Goal: Task Accomplishment & Management: Use online tool/utility

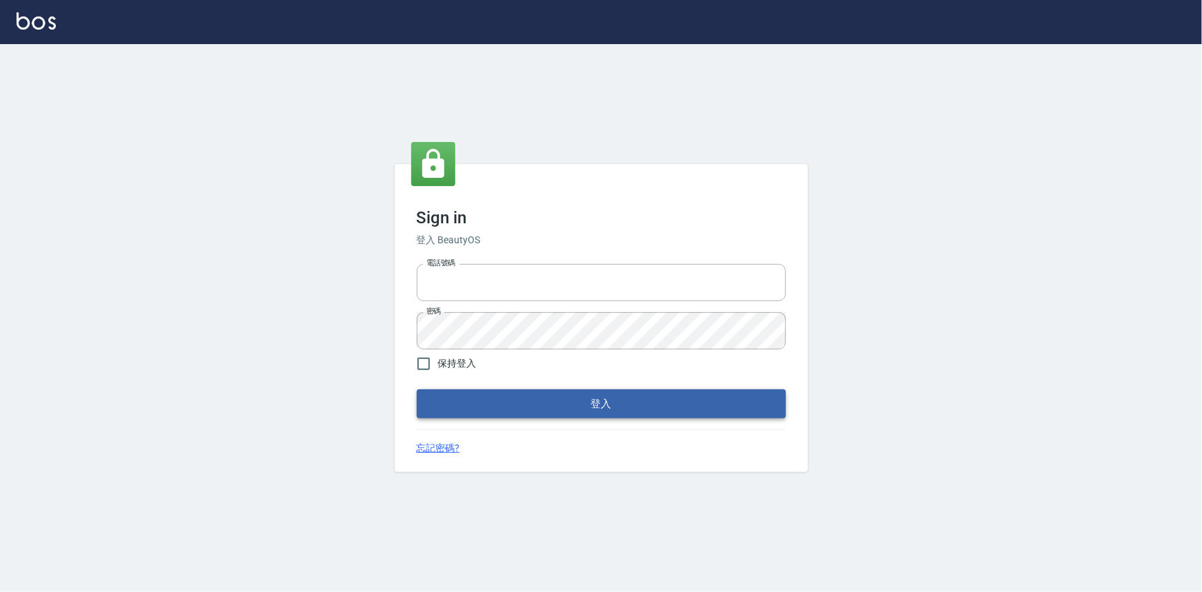
type input "0922670776"
click at [585, 396] on button "登入" at bounding box center [601, 403] width 369 height 29
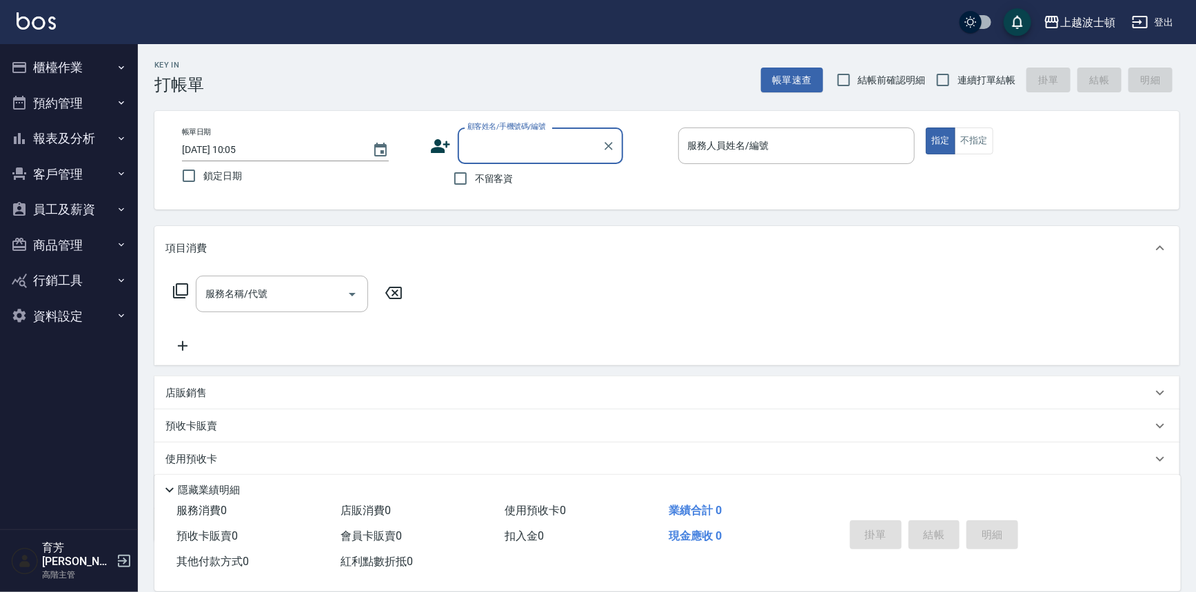
click at [471, 146] on input "顧客姓名/手機號碼/編號" at bounding box center [530, 146] width 132 height 24
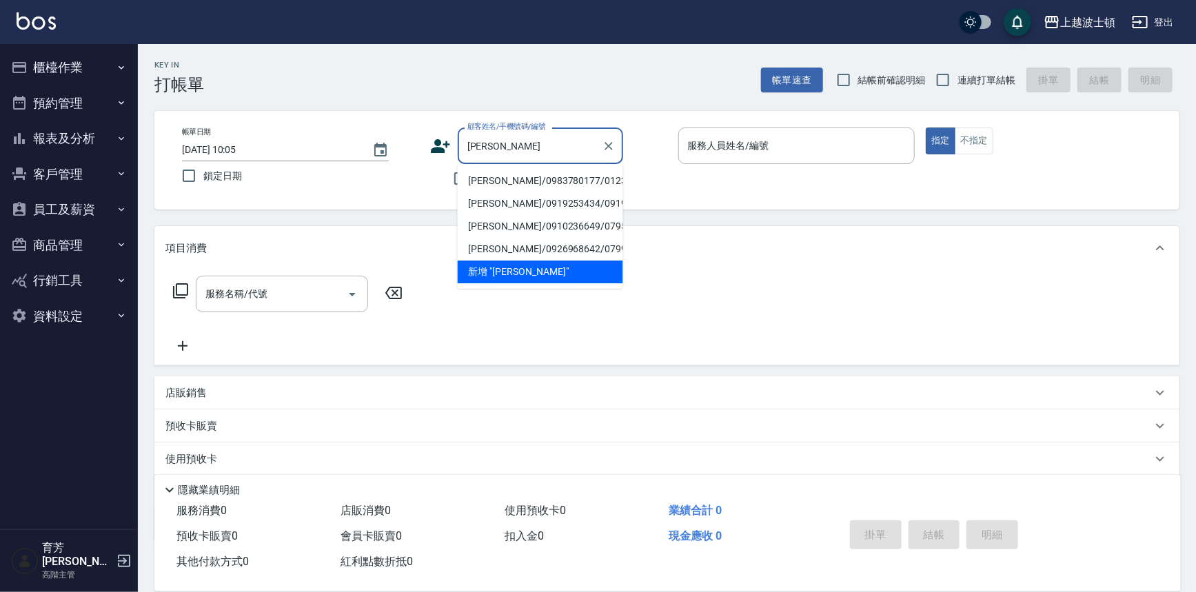
click at [544, 186] on li "[PERSON_NAME]/0983780177/0123" at bounding box center [540, 181] width 165 height 23
type input "[PERSON_NAME]/0983780177/0123"
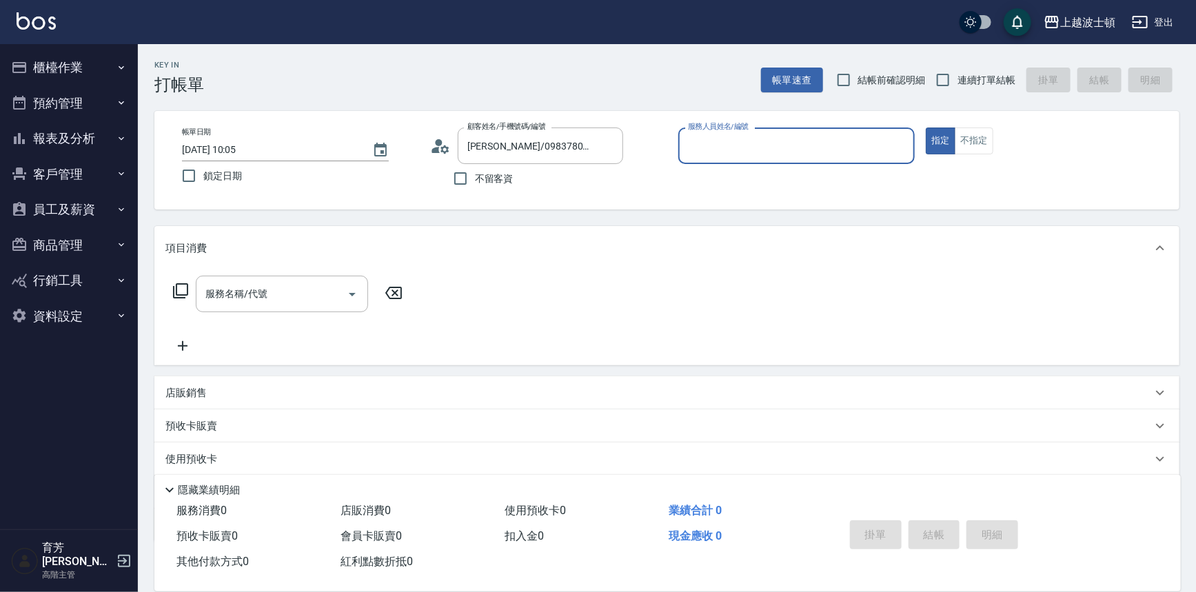
type input "shirey-0"
click at [435, 145] on icon at bounding box center [440, 146] width 21 height 21
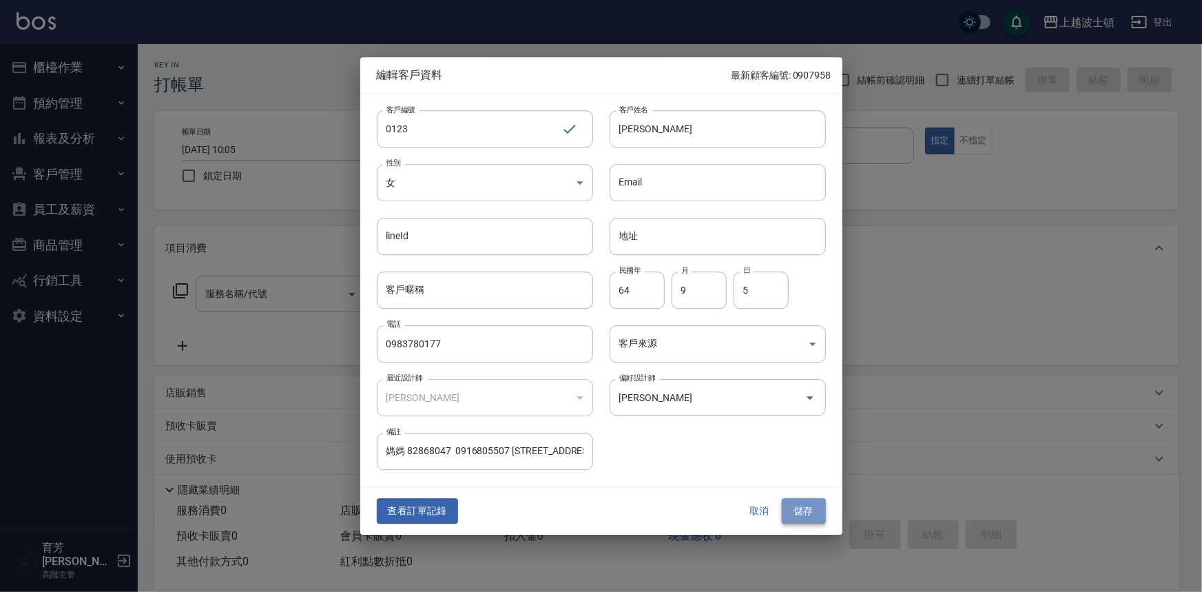
click at [792, 513] on button "儲存" at bounding box center [804, 511] width 44 height 25
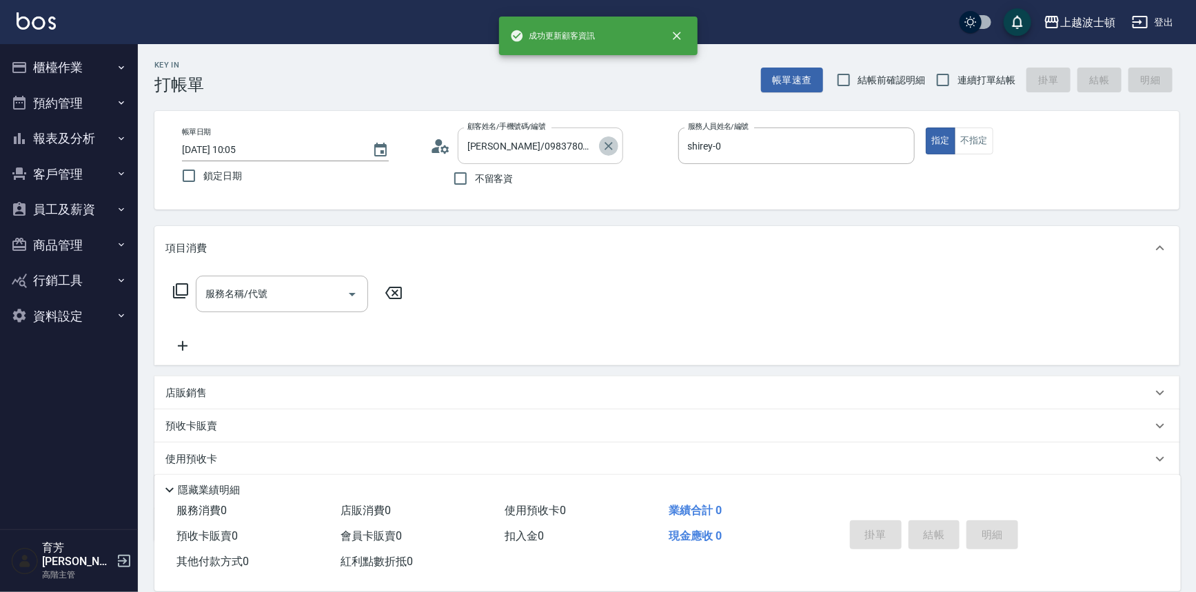
click at [604, 140] on icon "Clear" at bounding box center [609, 146] width 14 height 14
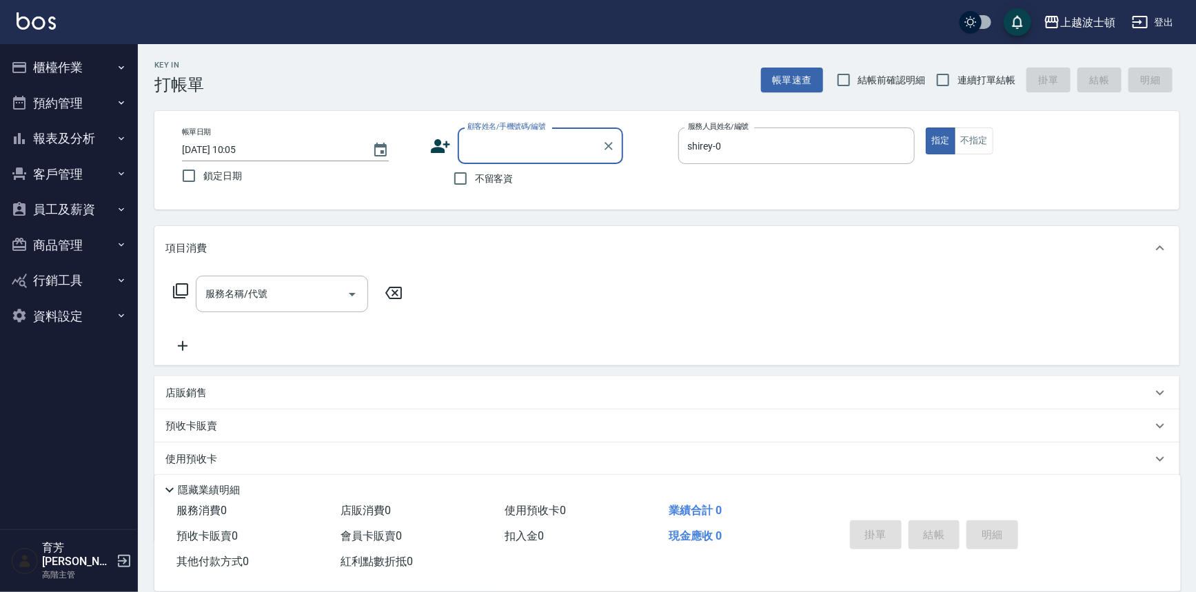
click at [535, 143] on input "顧客姓名/手機號碼/編號" at bounding box center [530, 146] width 132 height 24
type input "診"
